Goal: Check status: Check status

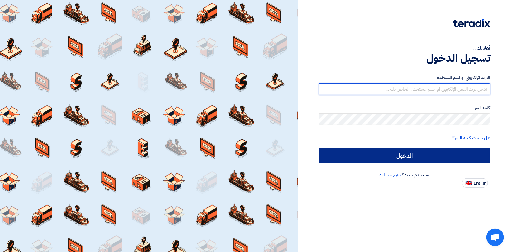
type input "[PERSON_NAME][EMAIL_ADDRESS][PERSON_NAME][DOMAIN_NAME]"
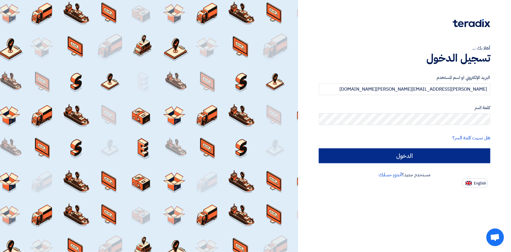
click at [239, 156] on input "الدخول" at bounding box center [404, 155] width 171 height 15
type input "Sign in"
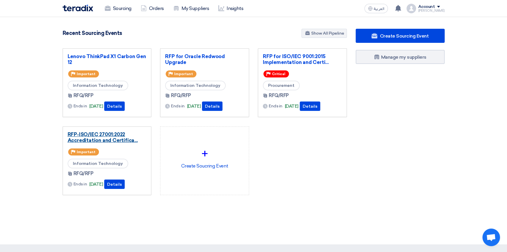
click at [102, 137] on link "RFP-ISO/IEC 27001:2022 Accreditation and Certifica..." at bounding box center [107, 137] width 79 height 12
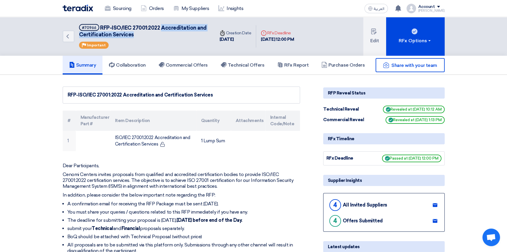
drag, startPoint x: 161, startPoint y: 27, endPoint x: 132, endPoint y: 33, distance: 30.2
click at [132, 33] on span "RFP-ISO/IEC 27001:2022 Accreditation and Certification Services" at bounding box center [143, 31] width 128 height 13
copy span "Accreditation and Certification Services"
drag, startPoint x: 193, startPoint y: 64, endPoint x: 226, endPoint y: 78, distance: 35.7
click at [193, 64] on h5 "Commercial Offers" at bounding box center [183, 65] width 49 height 6
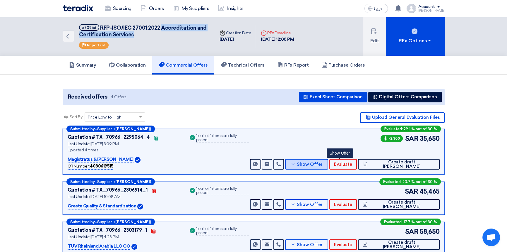
click at [239, 167] on button "Show Offer" at bounding box center [306, 164] width 43 height 11
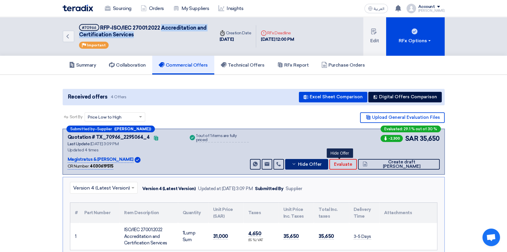
click at [239, 165] on span "Hide Offer" at bounding box center [310, 164] width 24 height 4
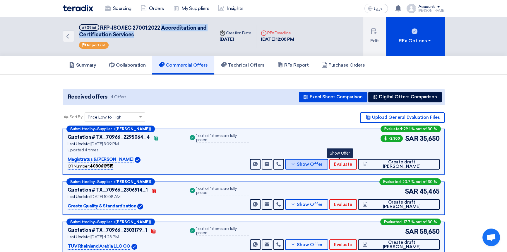
click at [239, 165] on span "Show Offer" at bounding box center [310, 164] width 26 height 4
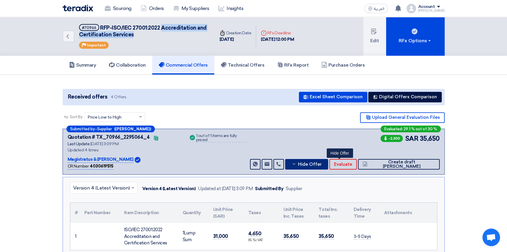
click at [239, 165] on span "Hide Offer" at bounding box center [310, 164] width 24 height 4
